Goal: Task Accomplishment & Management: Use online tool/utility

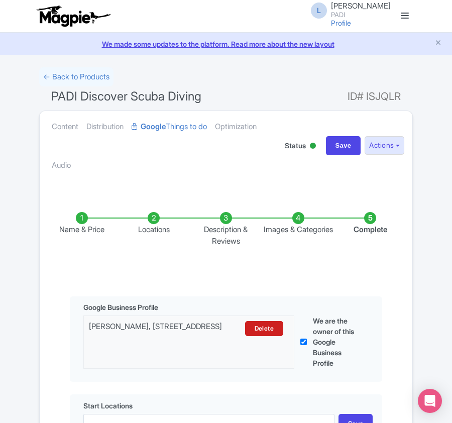
scroll to position [320, 0]
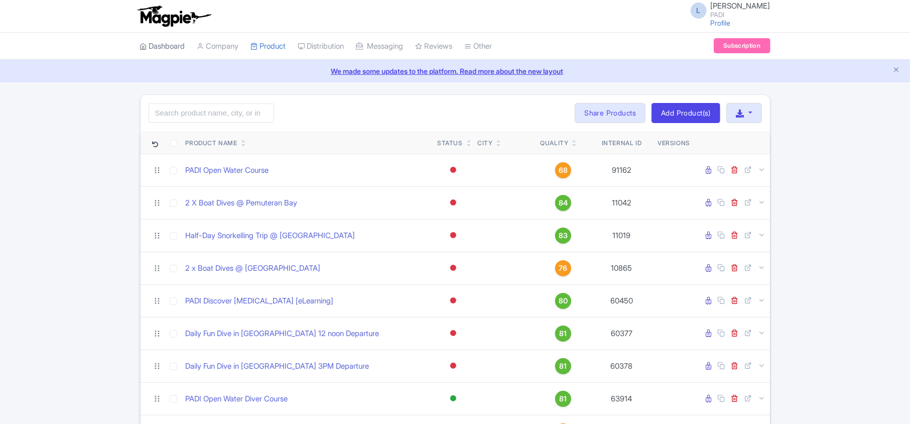
click at [167, 49] on link "Dashboard" at bounding box center [162, 47] width 45 height 28
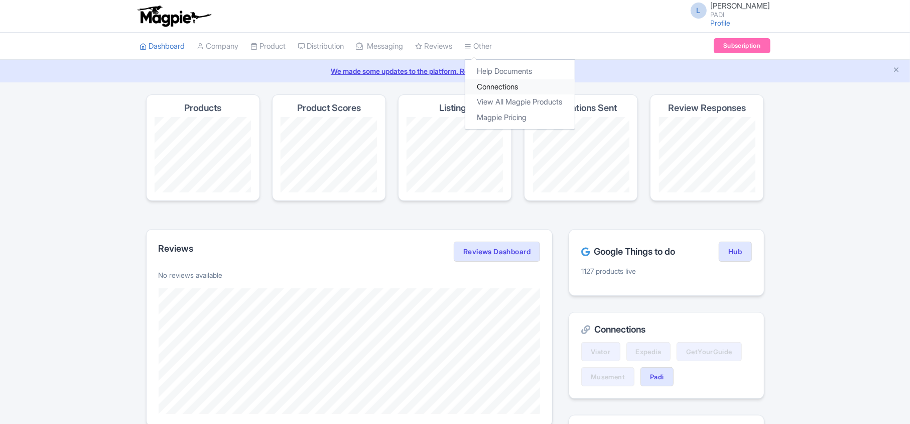
click at [500, 89] on link "Connections" at bounding box center [520, 87] width 109 height 16
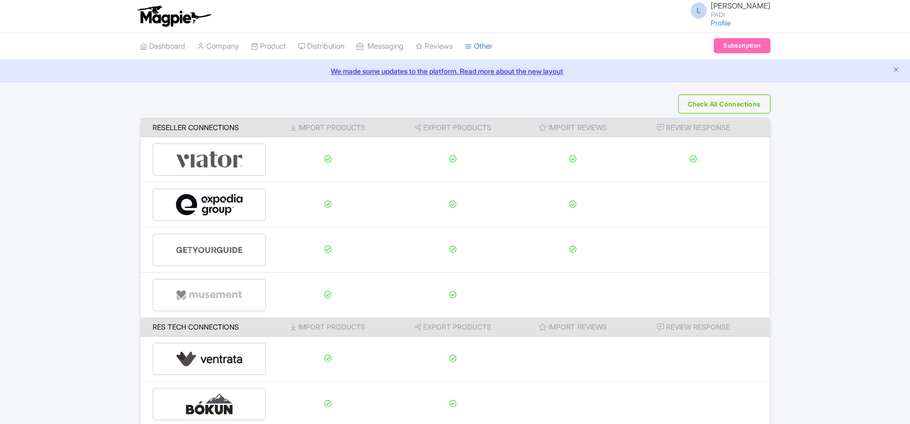
scroll to position [158, 0]
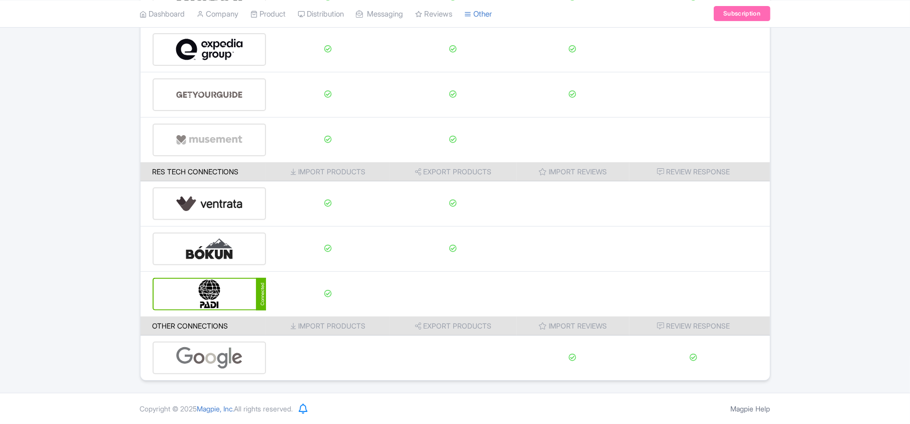
click at [227, 296] on img at bounding box center [210, 294] width 68 height 31
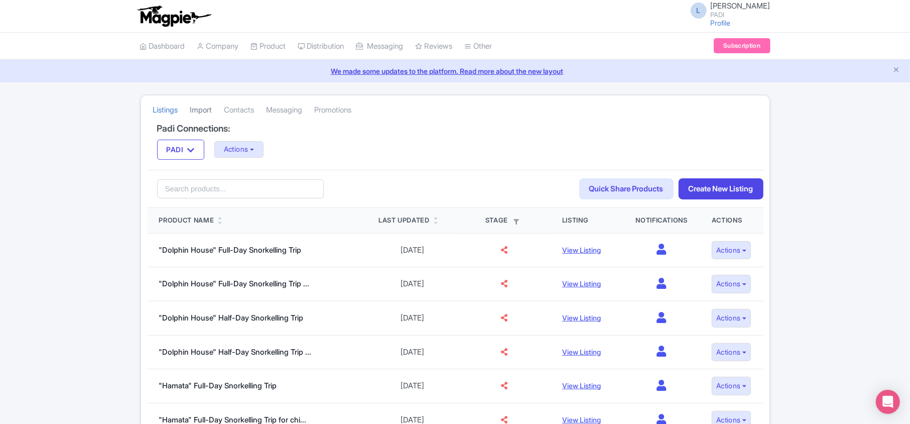
click at [202, 113] on link "Import" at bounding box center [201, 110] width 22 height 28
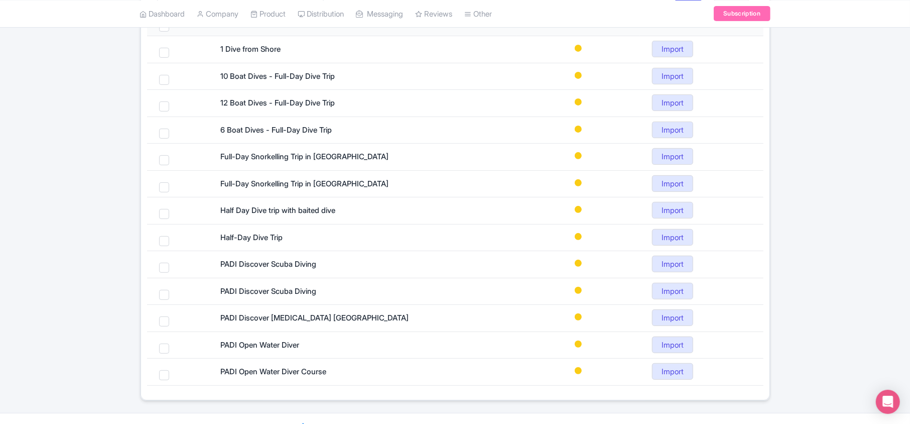
scroll to position [219, 0]
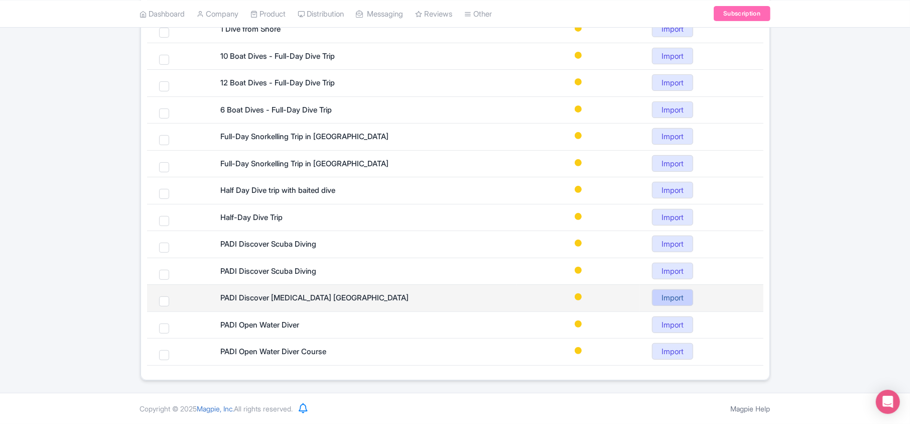
click at [671, 300] on link "Import" at bounding box center [672, 297] width 41 height 17
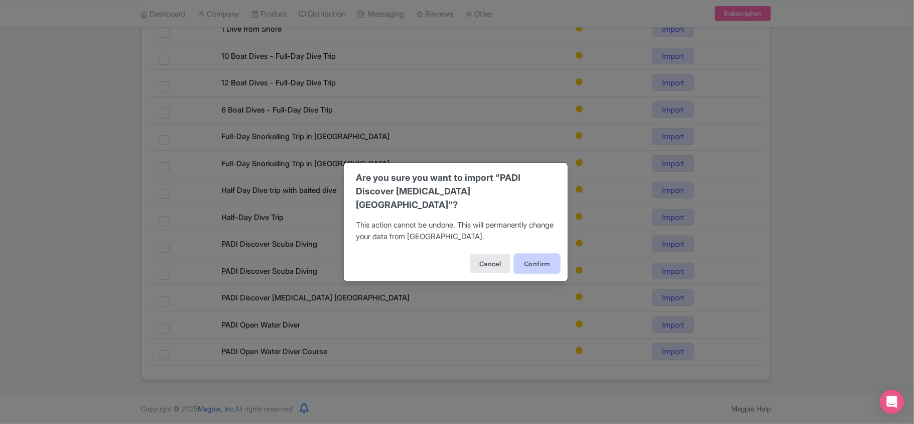
click at [543, 254] on button "Confirm" at bounding box center [537, 263] width 45 height 19
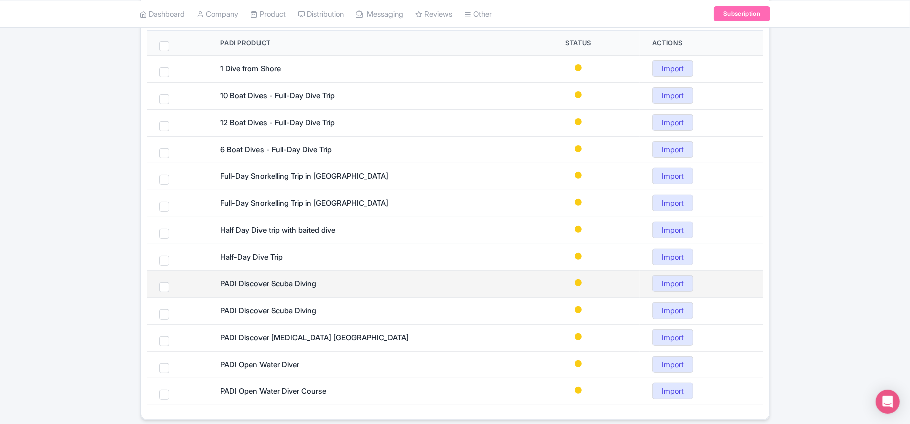
scroll to position [152, 0]
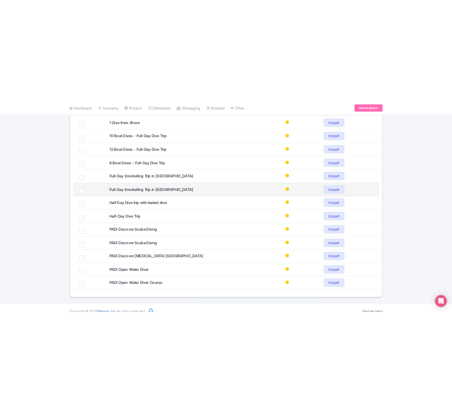
scroll to position [134, 0]
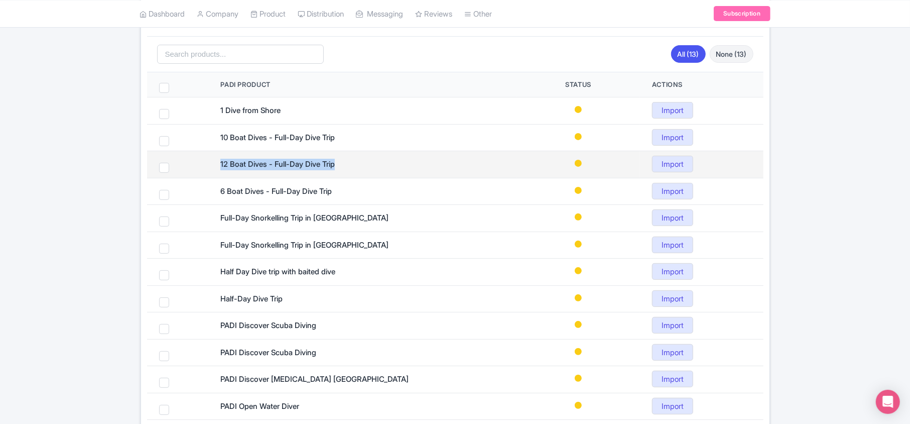
drag, startPoint x: 221, startPoint y: 168, endPoint x: 350, endPoint y: 160, distance: 128.8
click at [350, 160] on div "12 Boat Dives - Full-Day Dive Trip" at bounding box center [362, 165] width 284 height 12
copy div "12 Boat Dives - Full-Day Dive Trip"
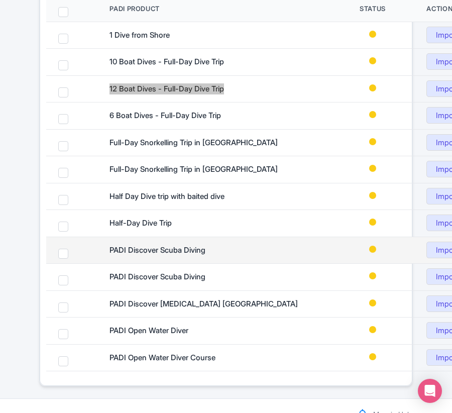
scroll to position [201, 0]
